Goal: Browse casually

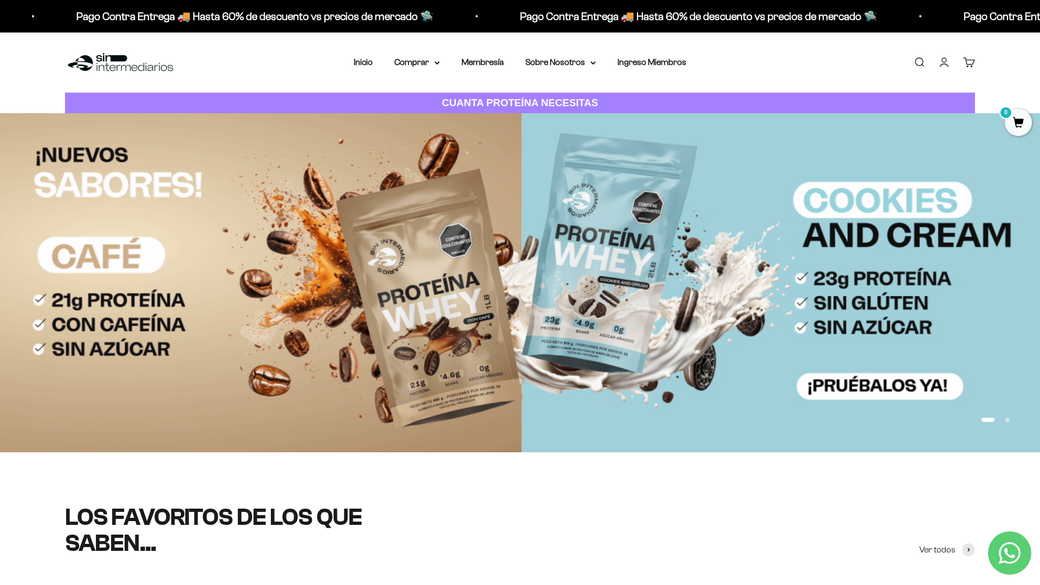
scroll to position [133, 0]
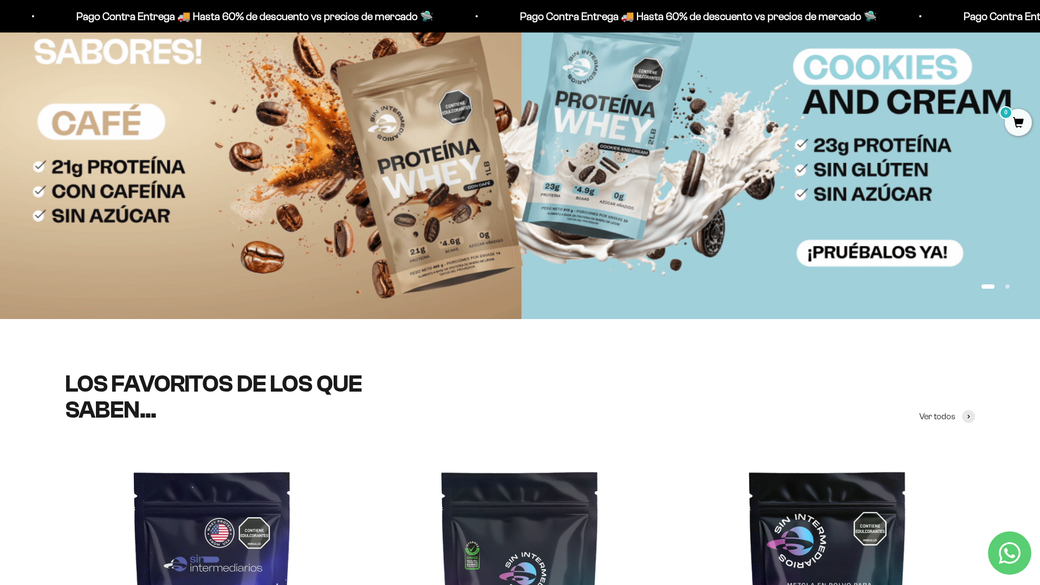
click at [829, 151] on img at bounding box center [520, 149] width 1040 height 339
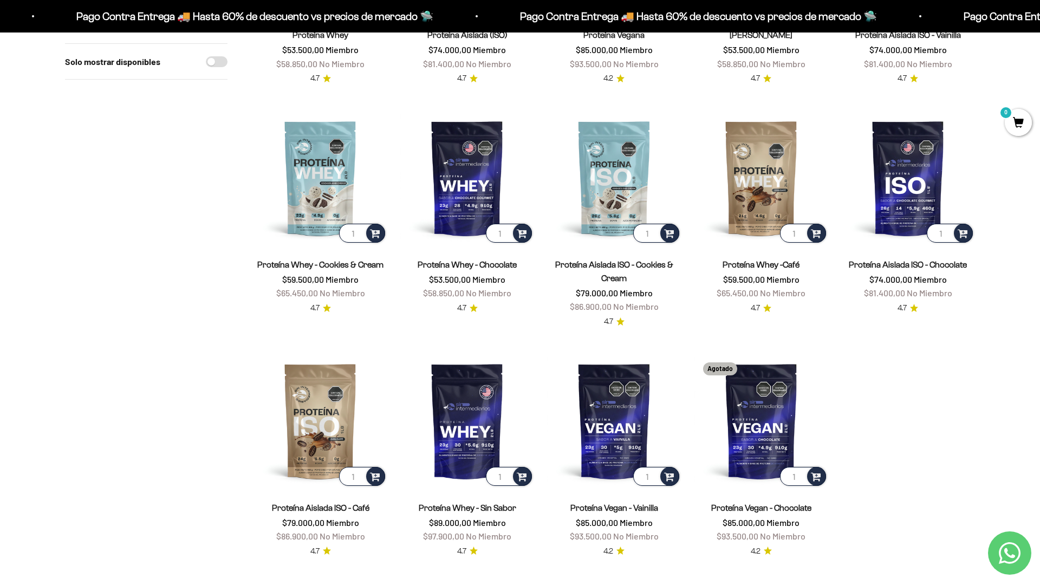
click at [1004, 419] on section "Filtros Ordenar por Características Más vendidos Alfabéticamente, A-Z Alfabétic…" at bounding box center [520, 217] width 1040 height 786
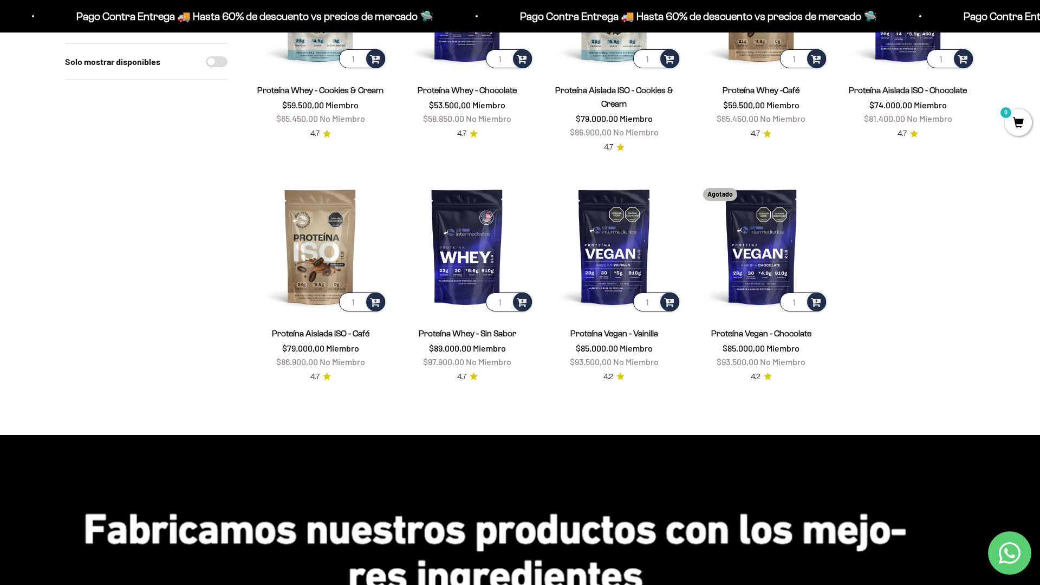
click at [950, 585] on html "Ir al contenido Pago Contra Entrega 🚚 Hasta 60% de descuento vs precios [PERSON…" at bounding box center [520, 589] width 1040 height 2107
click at [1040, 24] on html "Ir al contenido Pago Contra Entrega 🚚 Hasta 60% de descuento vs precios [PERSON…" at bounding box center [520, 589] width 1040 height 2107
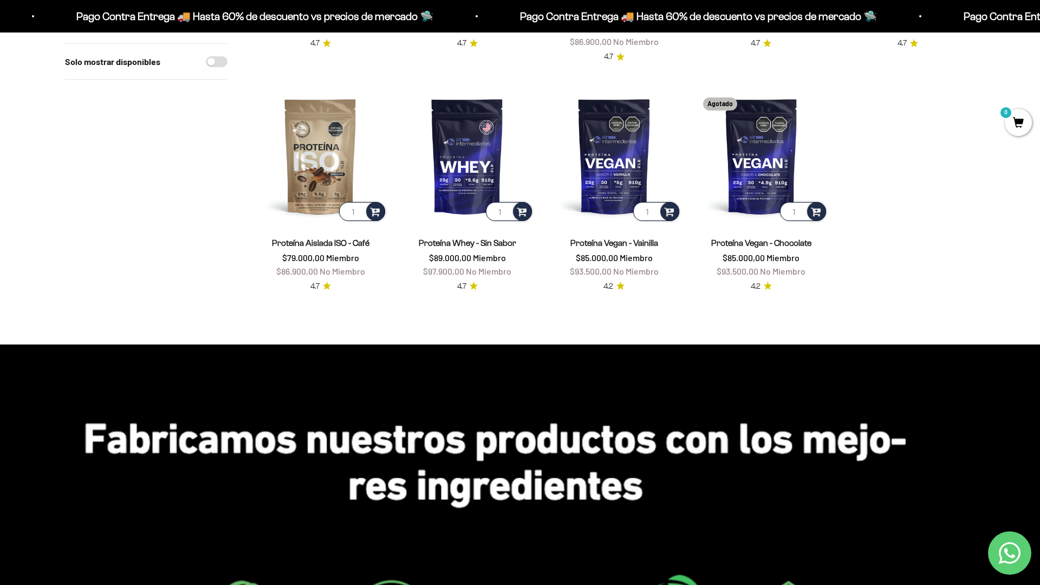
click at [1040, 24] on html "Ir al contenido Pago Contra Entrega 🚚 Hasta 60% de descuento vs precios [PERSON…" at bounding box center [520, 499] width 1040 height 2107
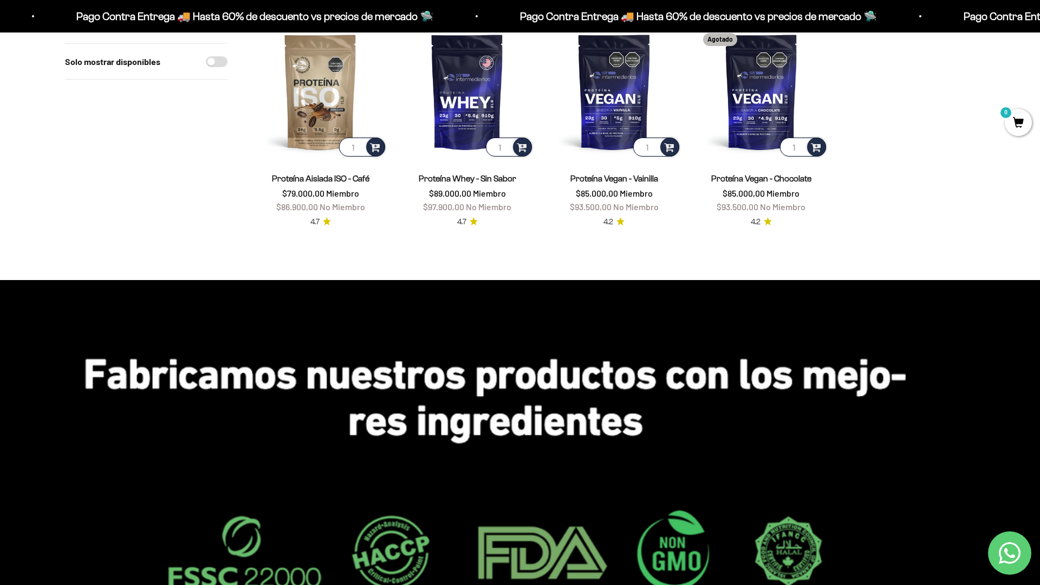
click at [950, 585] on html "Ir al contenido Pago Contra Entrega 🚚 Hasta 60% de descuento vs precios [PERSON…" at bounding box center [520, 434] width 1040 height 2107
click at [1040, 24] on html "Ir al contenido Pago Contra Entrega 🚚 Hasta 60% de descuento vs precios [PERSON…" at bounding box center [520, 434] width 1040 height 2107
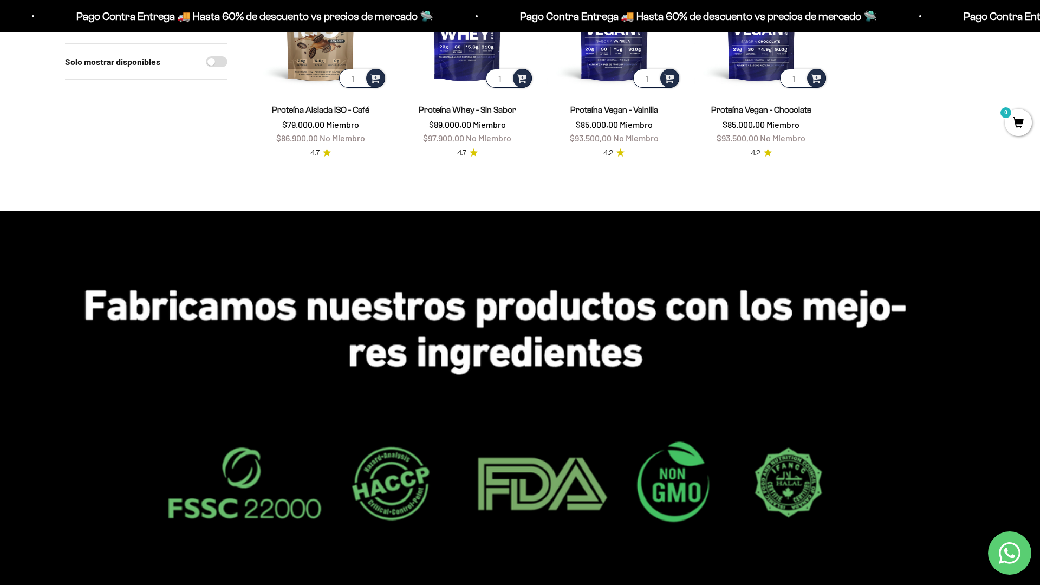
click at [950, 585] on html "Ir al contenido Pago Contra Entrega 🚚 Hasta 60% de descuento vs precios [PERSON…" at bounding box center [520, 365] width 1040 height 2107
click at [1040, 24] on html "Ir al contenido Pago Contra Entrega 🚚 Hasta 60% de descuento vs precios [PERSON…" at bounding box center [520, 365] width 1040 height 2107
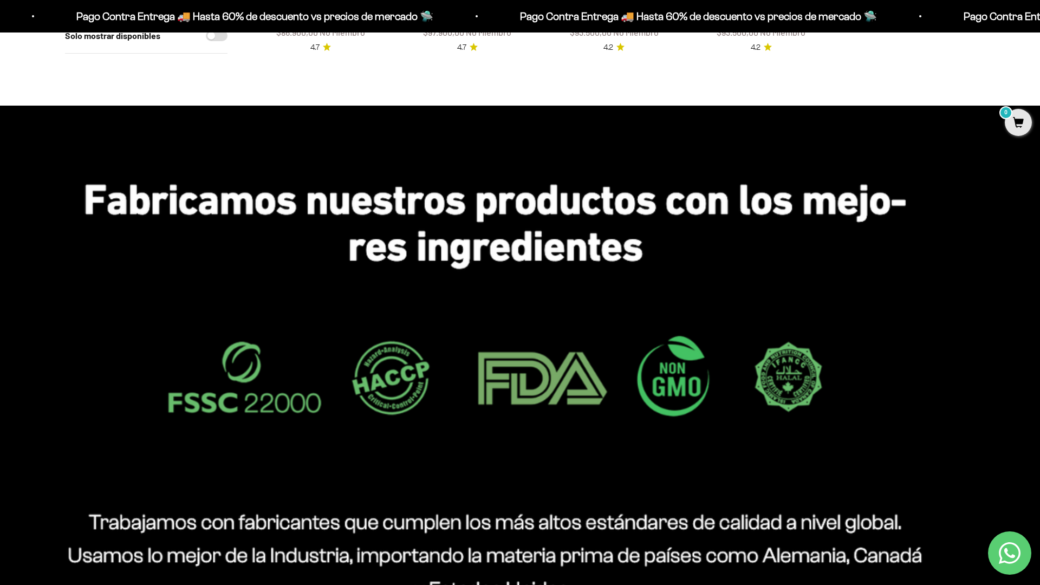
click at [1040, 24] on html "Ir al contenido Pago Contra Entrega 🚚 Hasta 60% de descuento vs precios [PERSON…" at bounding box center [520, 260] width 1040 height 2107
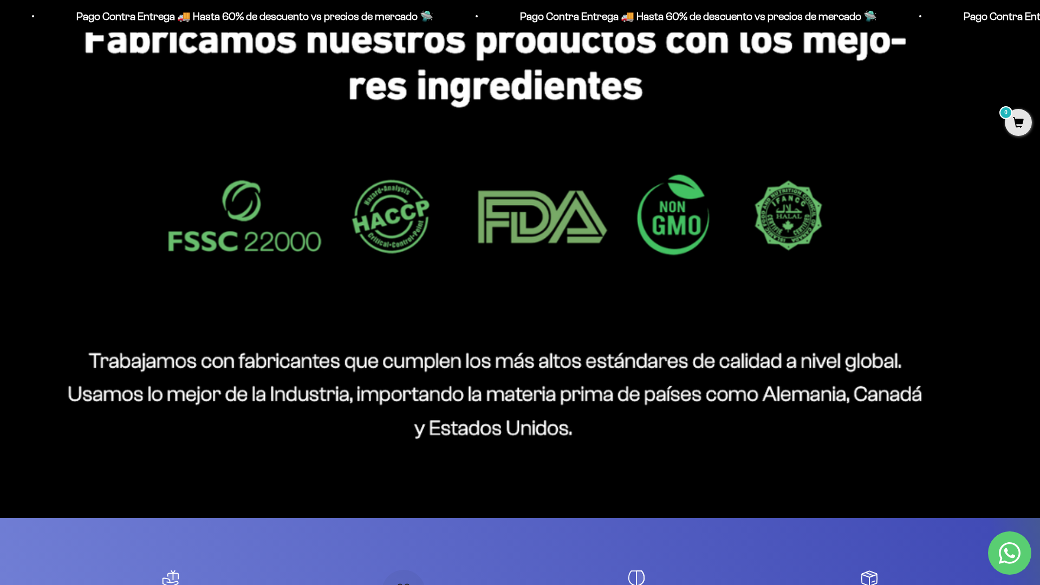
click at [1040, 24] on html "Ir al contenido Pago Contra Entrega 🚚 Hasta 60% de descuento vs precios [PERSON…" at bounding box center [520, 98] width 1040 height 2107
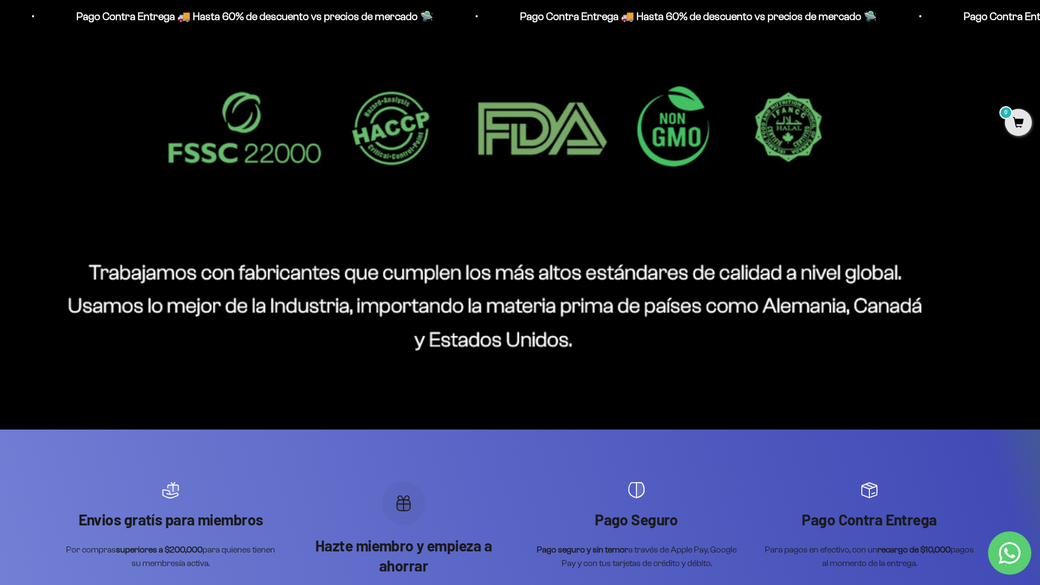
click at [1040, 24] on html "Ir al contenido Pago Contra Entrega 🚚 Hasta 60% de descuento vs precios [PERSON…" at bounding box center [520, 10] width 1040 height 2107
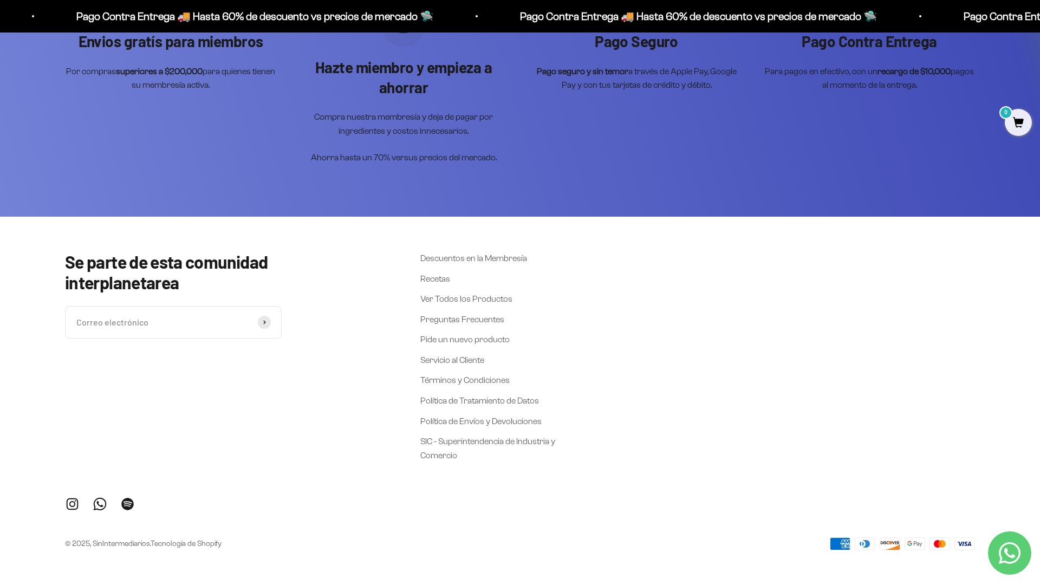
click at [976, 151] on div "Envios gratís para miembros Por compras superiores a $200,000 para quienes tien…" at bounding box center [520, 84] width 1040 height 266
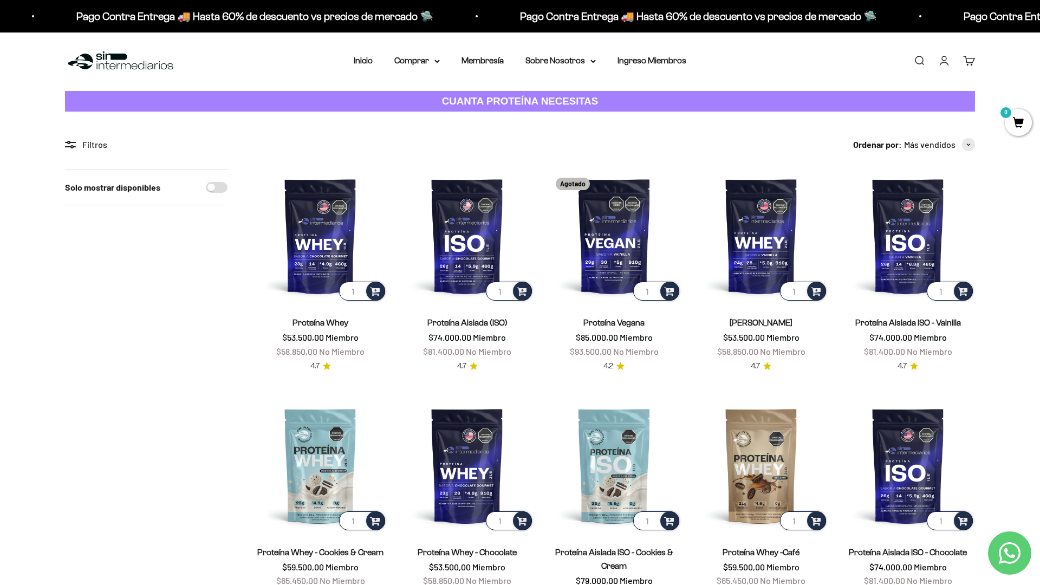
scroll to position [0, 0]
